Goal: Book appointment/travel/reservation

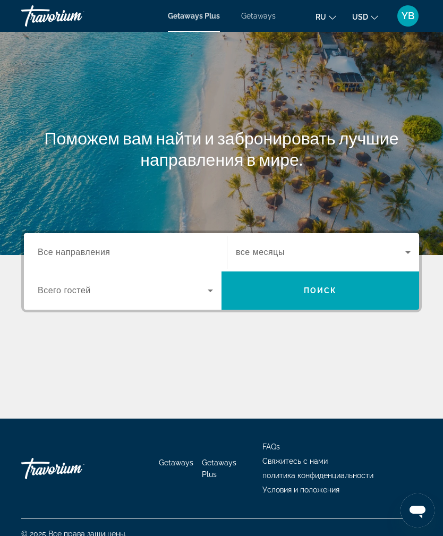
click at [132, 250] on input "Destination Все направления" at bounding box center [125, 253] width 175 height 13
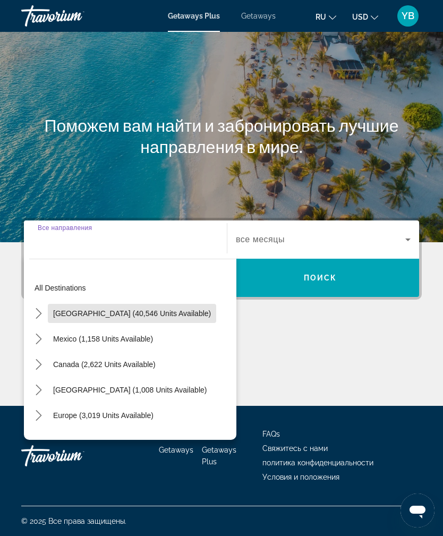
click at [168, 309] on span "[GEOGRAPHIC_DATA] (40,546 units available)" at bounding box center [132, 313] width 158 height 9
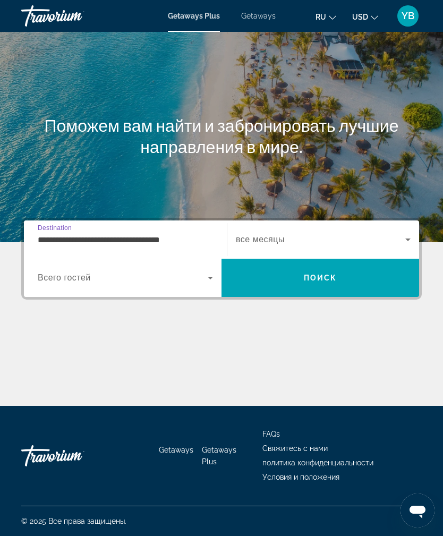
click at [156, 234] on input "**********" at bounding box center [125, 240] width 175 height 13
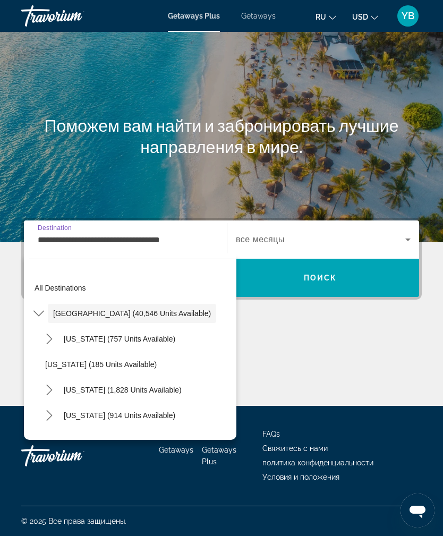
click at [162, 377] on span "Select destination: California (1,828 units available)" at bounding box center [122, 390] width 129 height 26
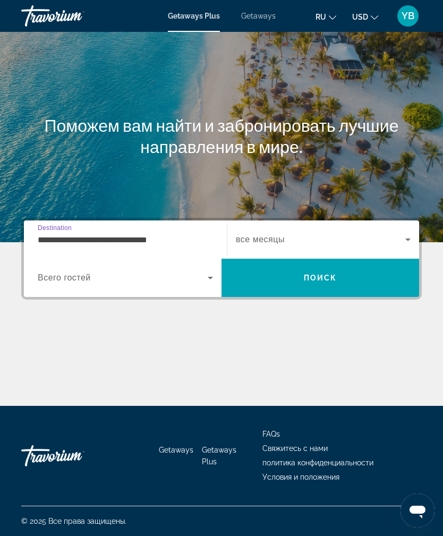
click at [153, 234] on input "**********" at bounding box center [125, 240] width 175 height 13
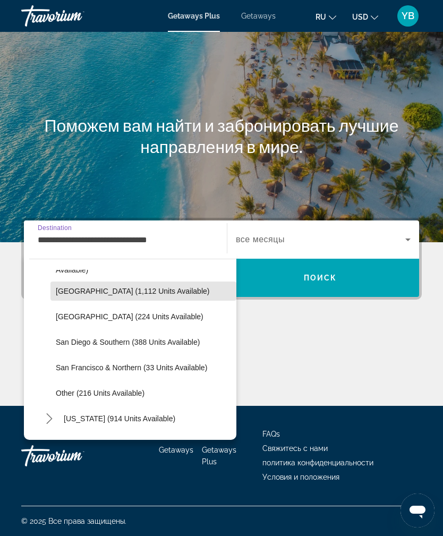
scroll to position [150, 0]
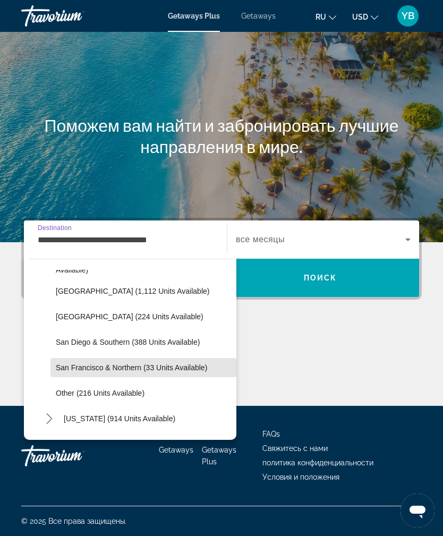
click at [155, 364] on span "San Francisco & Northern (33 units available)" at bounding box center [131, 368] width 151 height 9
type input "**********"
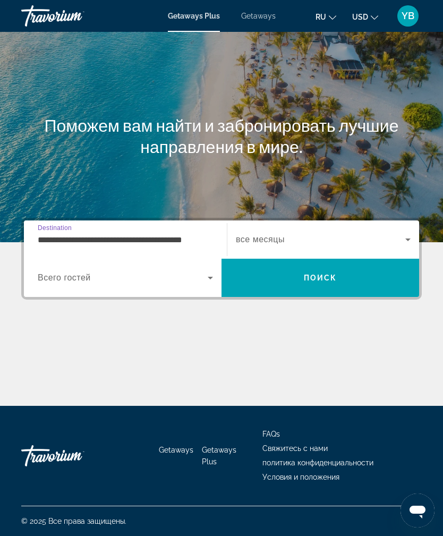
click at [285, 233] on span "Search widget" at bounding box center [321, 239] width 170 height 13
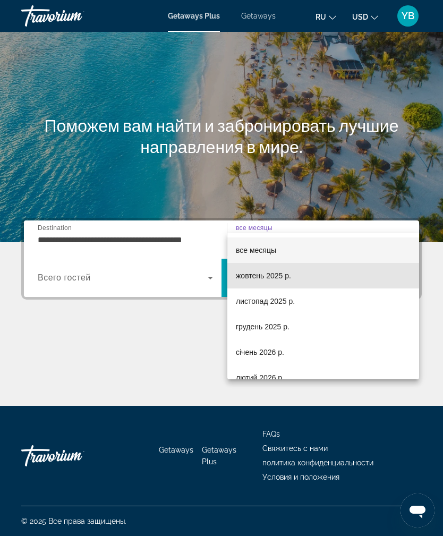
click at [263, 276] on span "жовтень 2025 р." at bounding box center [263, 275] width 55 height 13
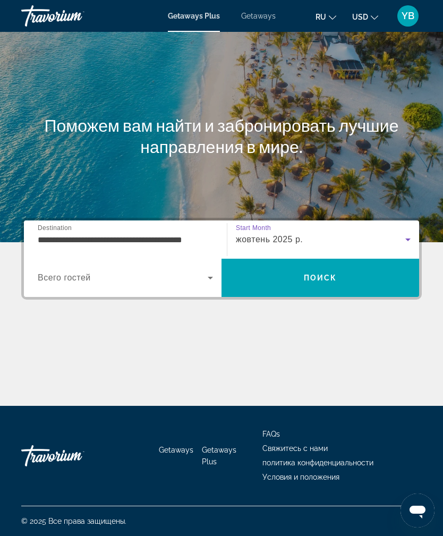
click at [301, 265] on span "Search" at bounding box center [321, 278] width 198 height 26
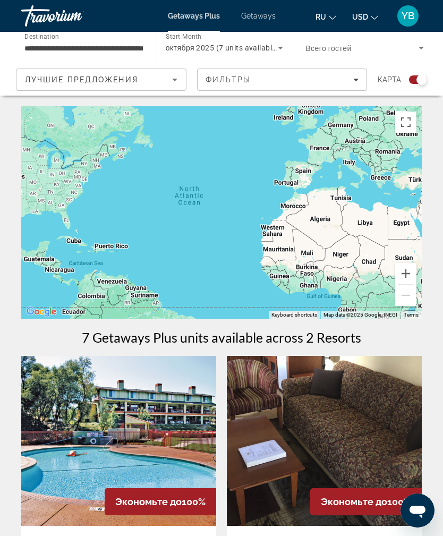
click at [100, 49] on input "**********" at bounding box center [83, 48] width 119 height 13
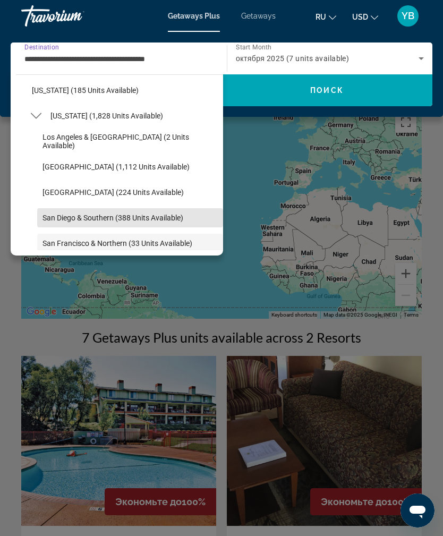
scroll to position [89, 0]
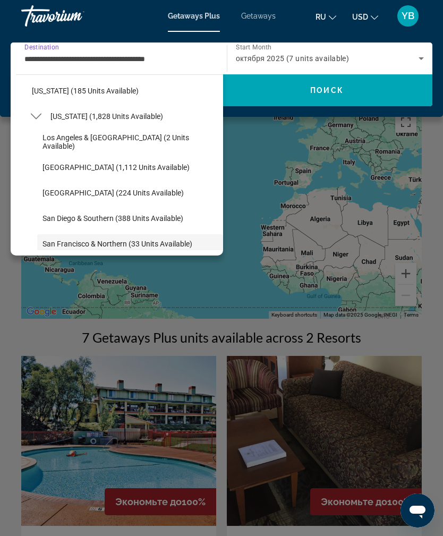
click at [168, 139] on span "Los Angeles & [GEOGRAPHIC_DATA] (2 units available)" at bounding box center [130, 141] width 175 height 17
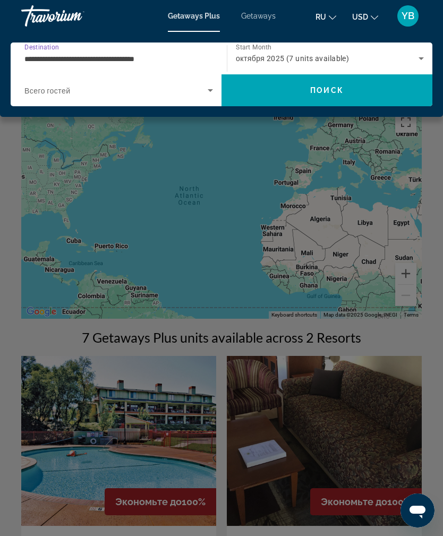
click at [327, 94] on span "Поиск" at bounding box center [326, 90] width 33 height 9
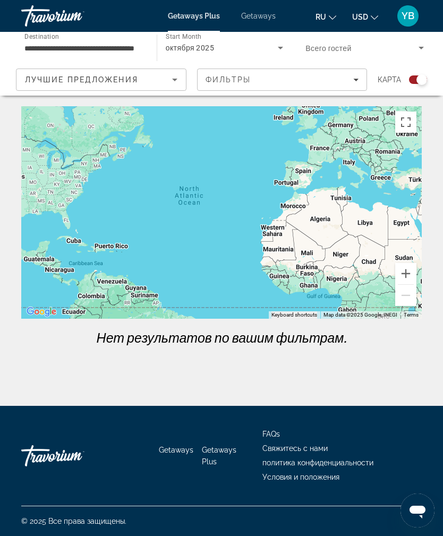
click at [118, 54] on input "**********" at bounding box center [83, 48] width 119 height 13
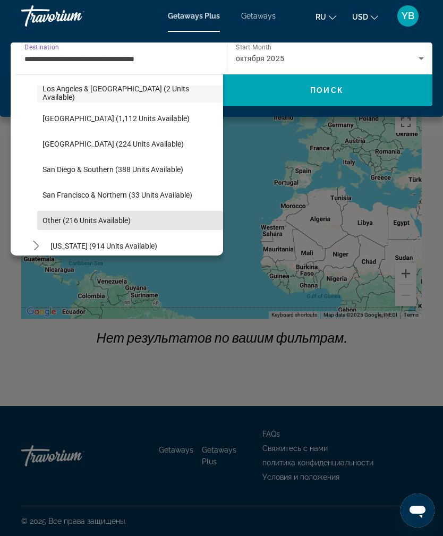
scroll to position [139, 0]
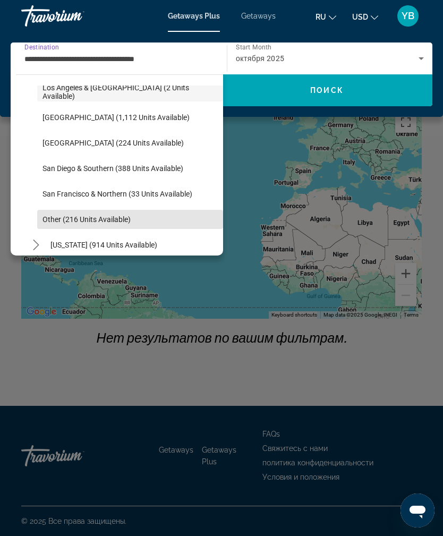
click at [119, 223] on span "Other (216 units available)" at bounding box center [87, 219] width 88 height 9
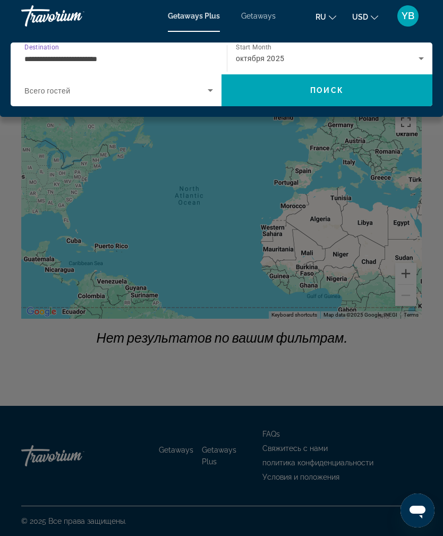
click at [316, 99] on span "Search" at bounding box center [327, 91] width 211 height 26
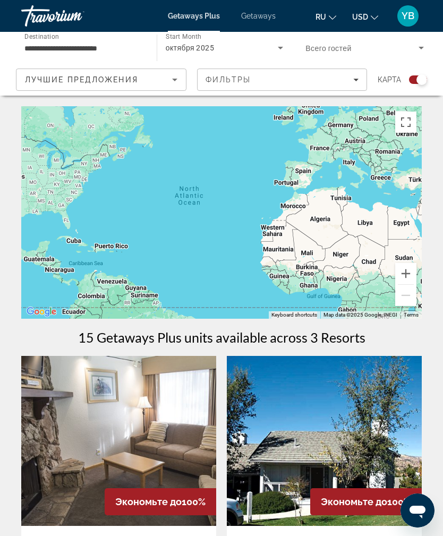
click at [227, 48] on div "октября 2025" at bounding box center [222, 47] width 113 height 13
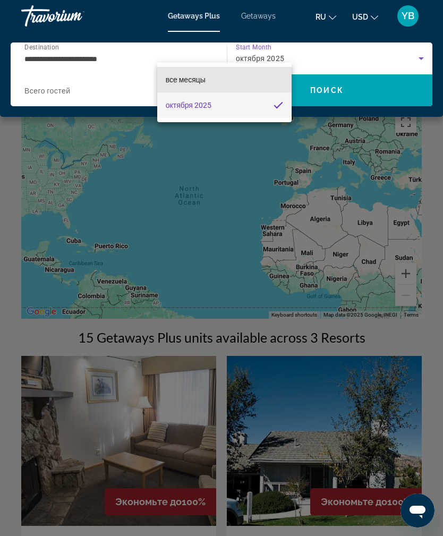
click at [229, 82] on mat-option "все месяцы" at bounding box center [224, 80] width 135 height 26
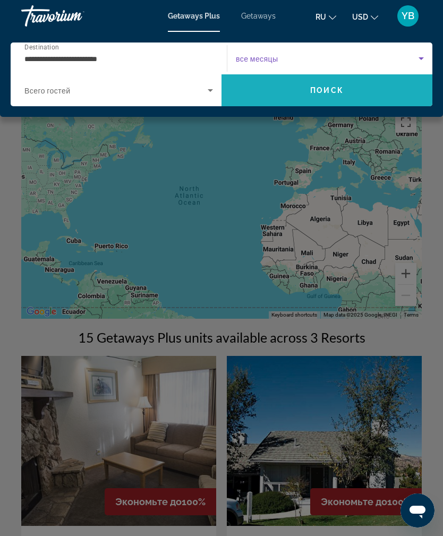
click at [325, 95] on span "Поиск" at bounding box center [326, 90] width 33 height 9
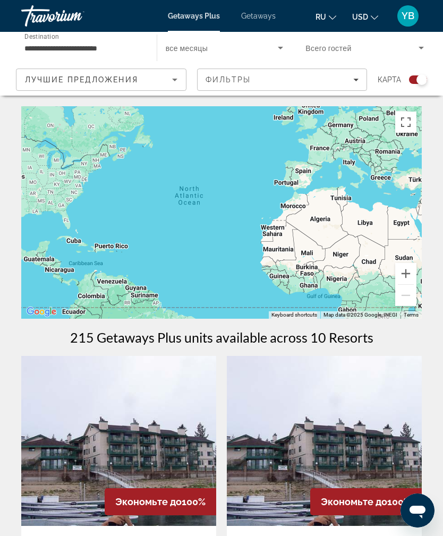
click at [105, 52] on input "**********" at bounding box center [83, 48] width 119 height 13
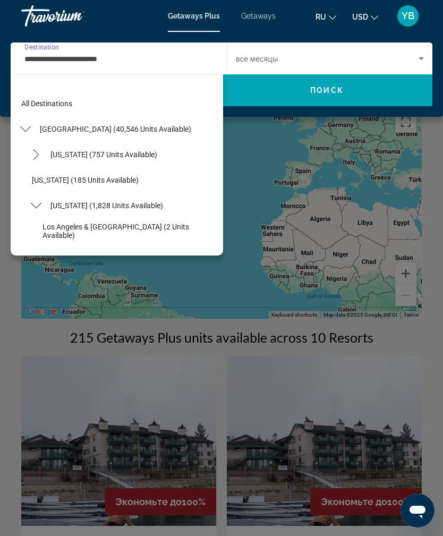
scroll to position [191, 0]
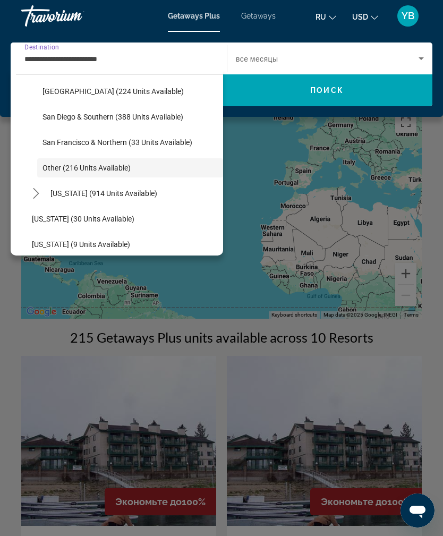
click at [156, 144] on span "San Francisco & Northern (33 units available)" at bounding box center [118, 142] width 150 height 9
type input "**********"
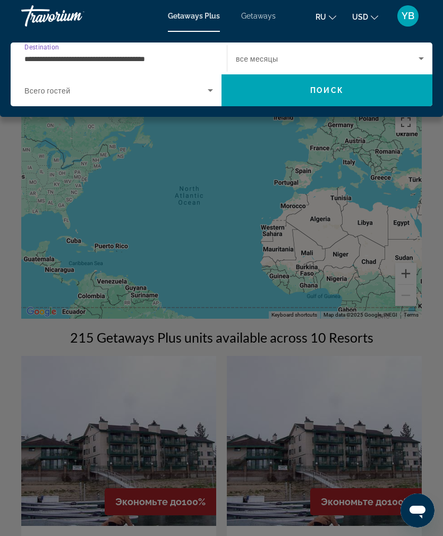
click at [331, 85] on span "Search" at bounding box center [327, 91] width 211 height 26
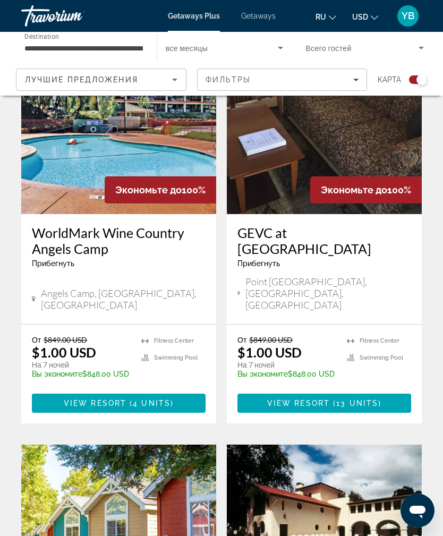
scroll to position [309, 0]
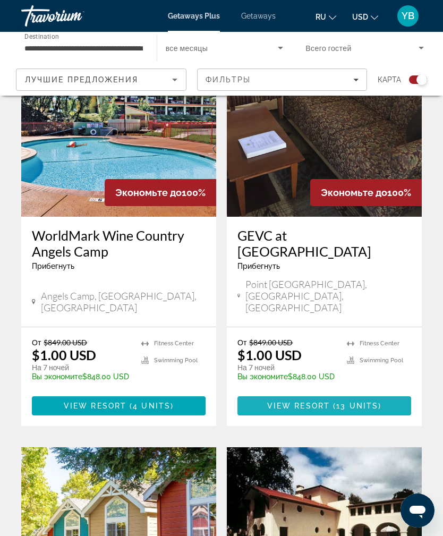
click at [340, 402] on span "13 units" at bounding box center [357, 406] width 42 height 9
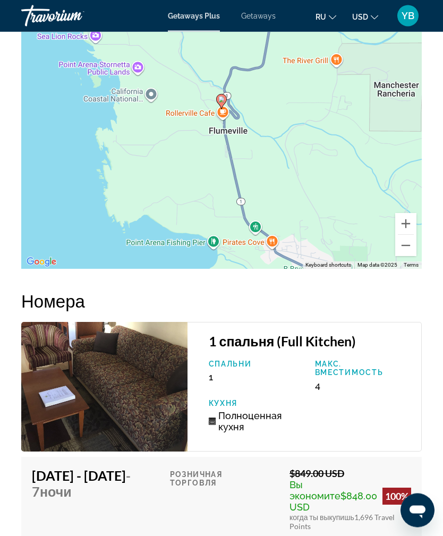
scroll to position [1969, 0]
click at [299, 220] on div "To activate drag with keyboard, press Alt + Enter. Once in keyboard drag state,…" at bounding box center [221, 109] width 401 height 319
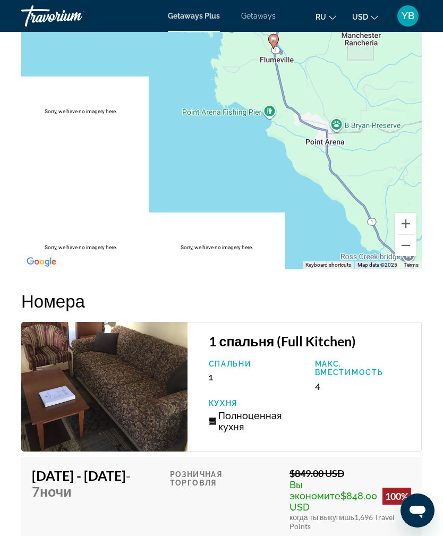
click at [343, 180] on div "To activate drag with keyboard, press Alt + Enter. Once in keyboard drag state,…" at bounding box center [221, 109] width 401 height 319
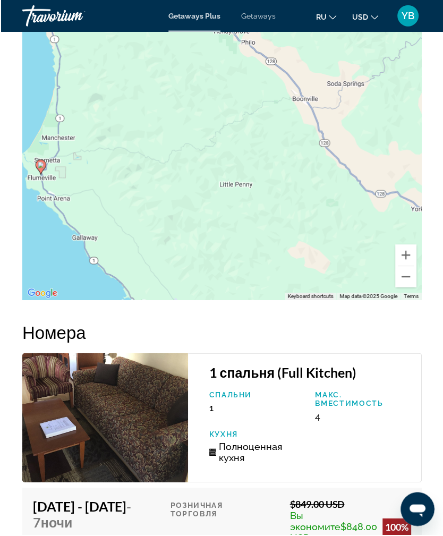
scroll to position [1938, 0]
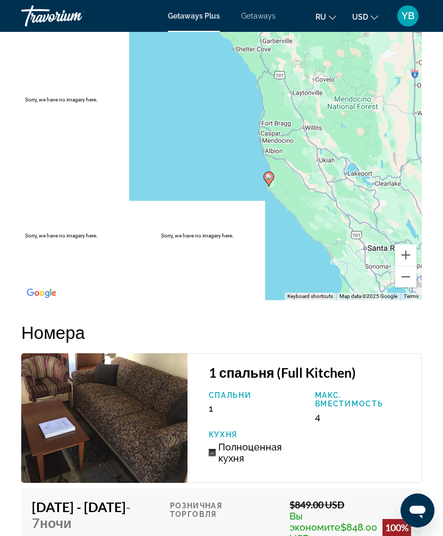
click at [347, 204] on div "To activate drag with keyboard, press Alt + Enter. Once in keyboard drag state,…" at bounding box center [221, 140] width 401 height 319
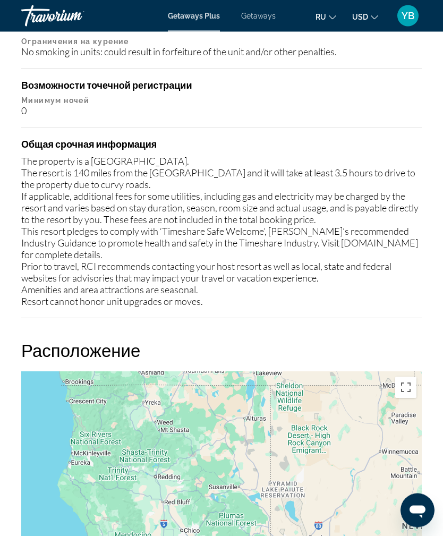
scroll to position [1536, 0]
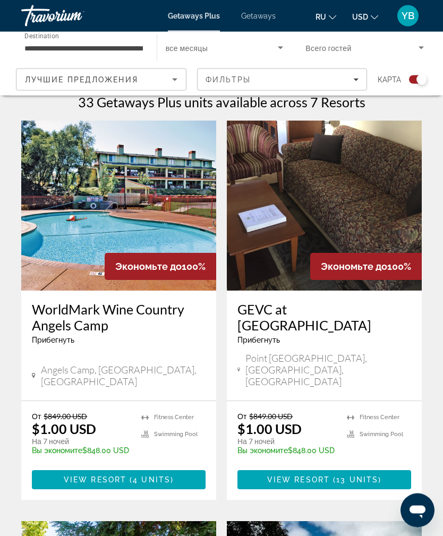
scroll to position [252, 0]
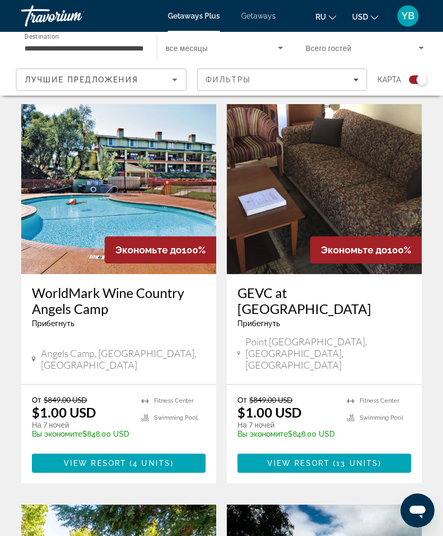
click at [148, 459] on span "4 units" at bounding box center [152, 463] width 38 height 9
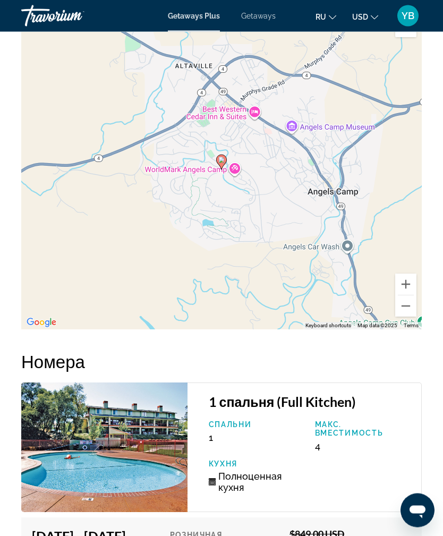
scroll to position [2051, 0]
click at [406, 317] on button "Zoom out" at bounding box center [405, 306] width 21 height 21
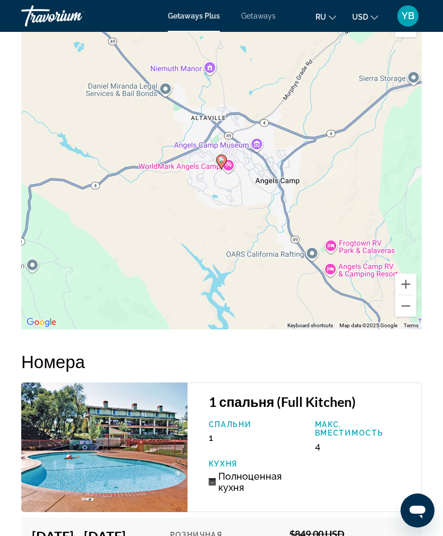
click at [402, 317] on button "Zoom out" at bounding box center [405, 306] width 21 height 21
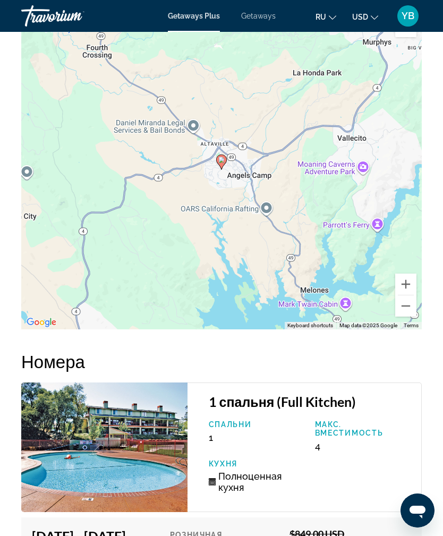
click at [402, 316] on button "Zoom out" at bounding box center [405, 306] width 21 height 21
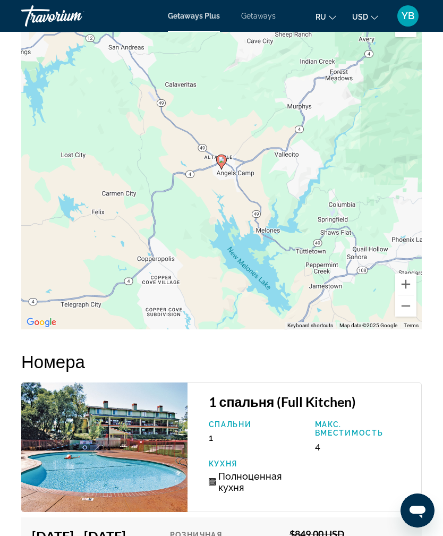
click at [407, 316] on button "Zoom out" at bounding box center [405, 306] width 21 height 21
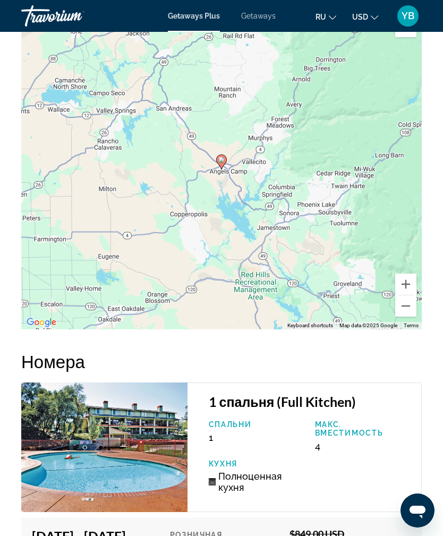
click at [407, 317] on button "Zoom out" at bounding box center [405, 306] width 21 height 21
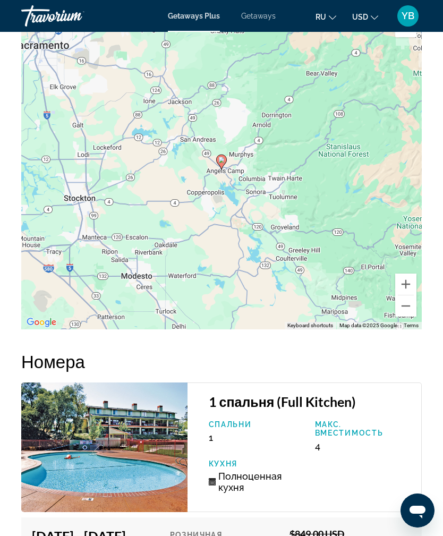
click at [406, 317] on button "Zoom out" at bounding box center [405, 306] width 21 height 21
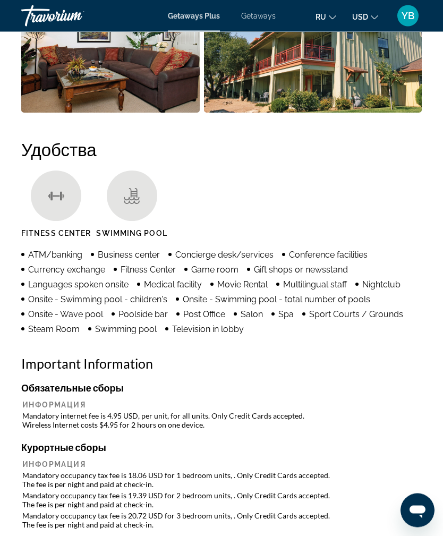
scroll to position [1055, 0]
